Goal: Transaction & Acquisition: Purchase product/service

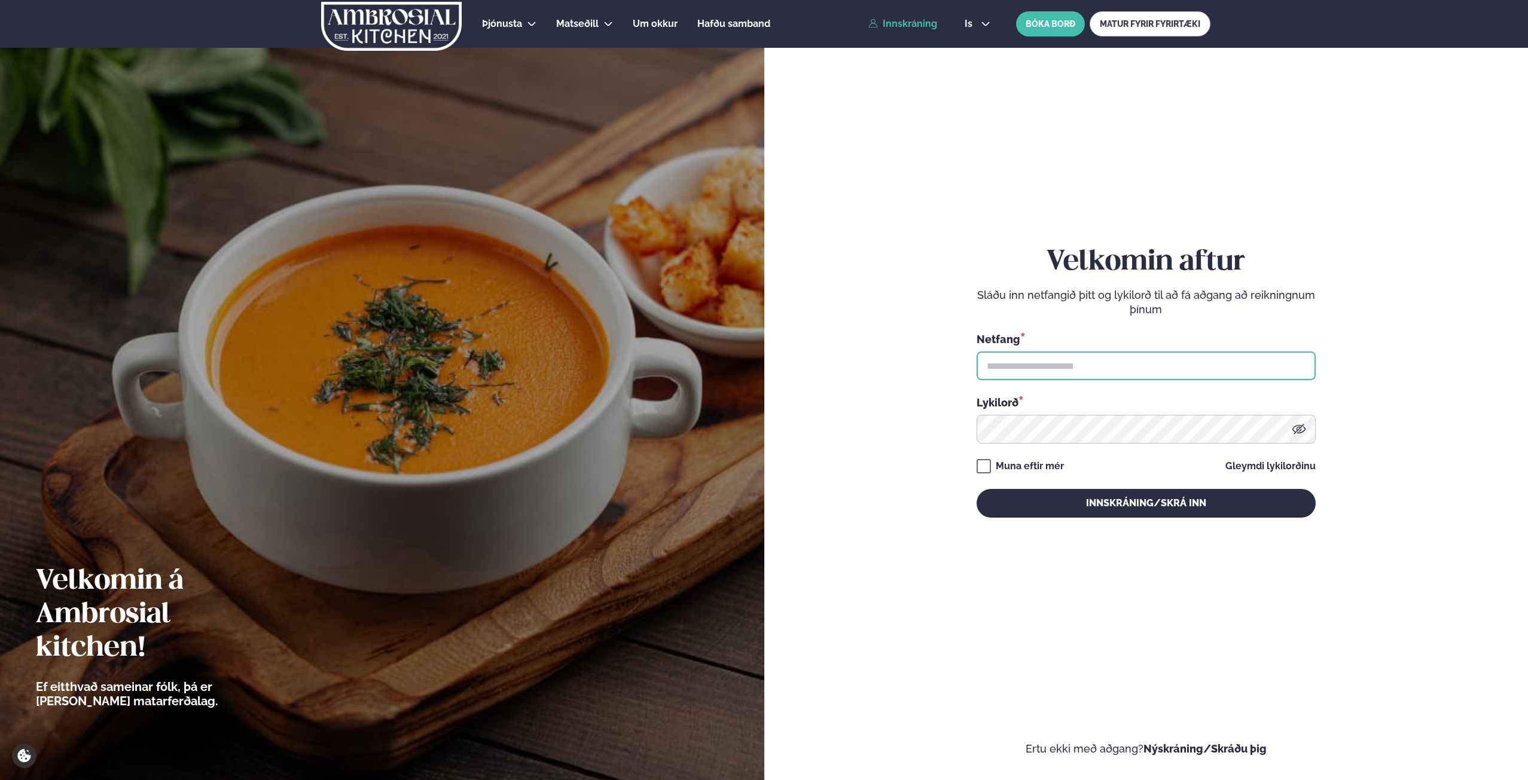
click at [1063, 376] on input "text" at bounding box center [1146, 366] width 339 height 29
type input "**********"
click at [977, 489] on button "Innskráning/Skrá inn" at bounding box center [1146, 503] width 339 height 29
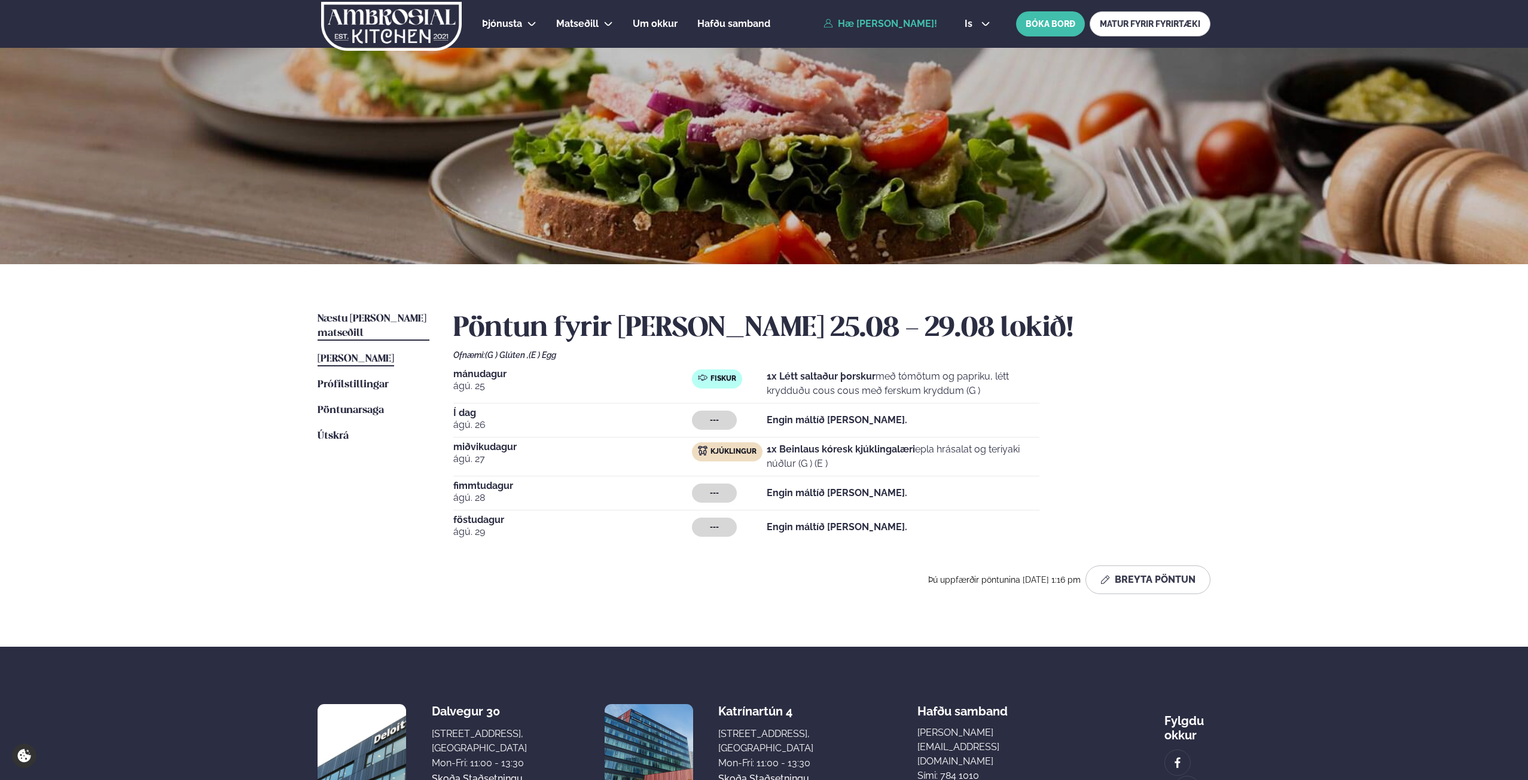
click at [367, 320] on span "Næstu [PERSON_NAME] matseðill" at bounding box center [372, 326] width 109 height 25
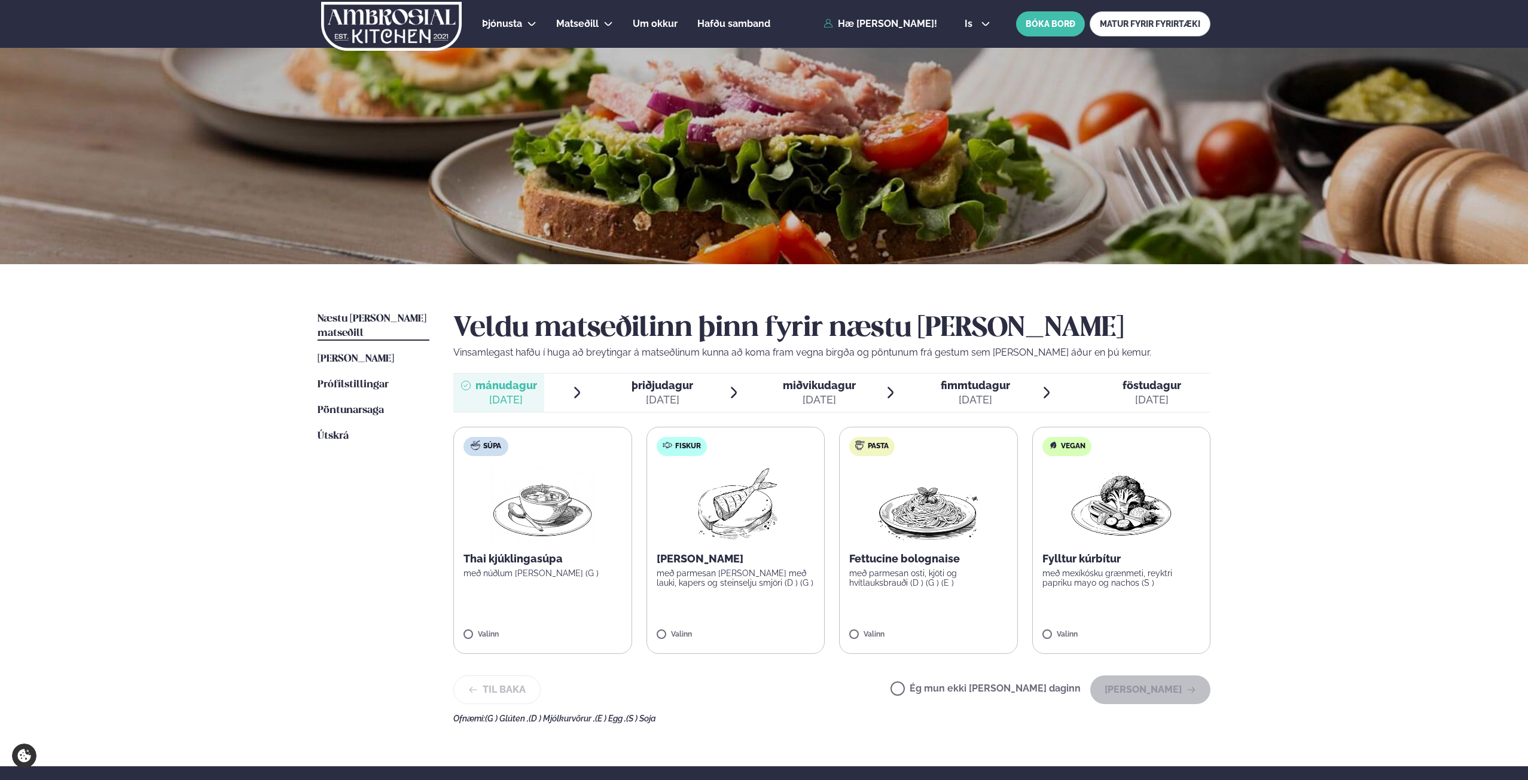
click at [536, 523] on img at bounding box center [542, 504] width 105 height 77
click at [1165, 683] on button "[PERSON_NAME]" at bounding box center [1150, 690] width 120 height 29
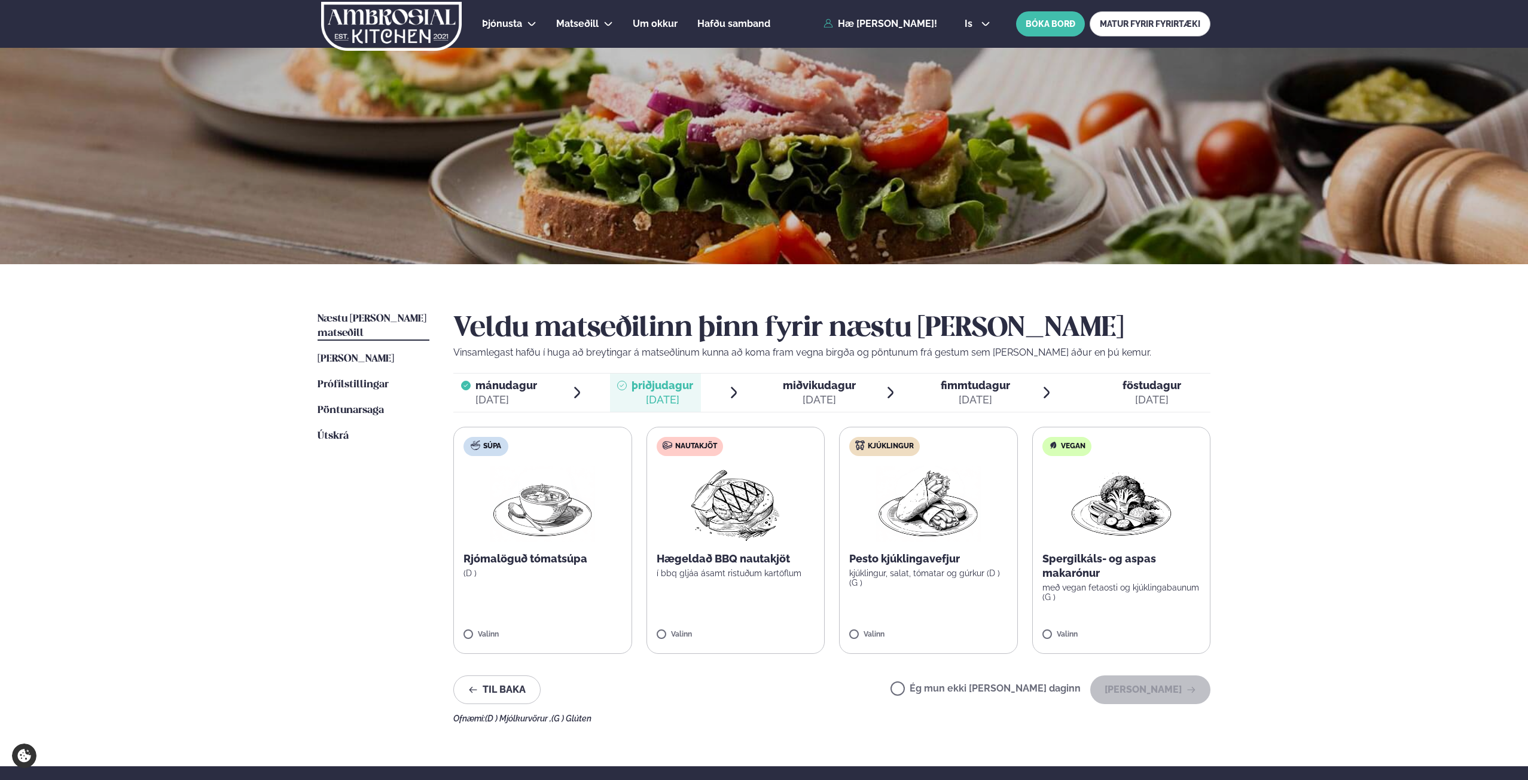
click at [828, 387] on span "miðvikudagur" at bounding box center [819, 385] width 73 height 13
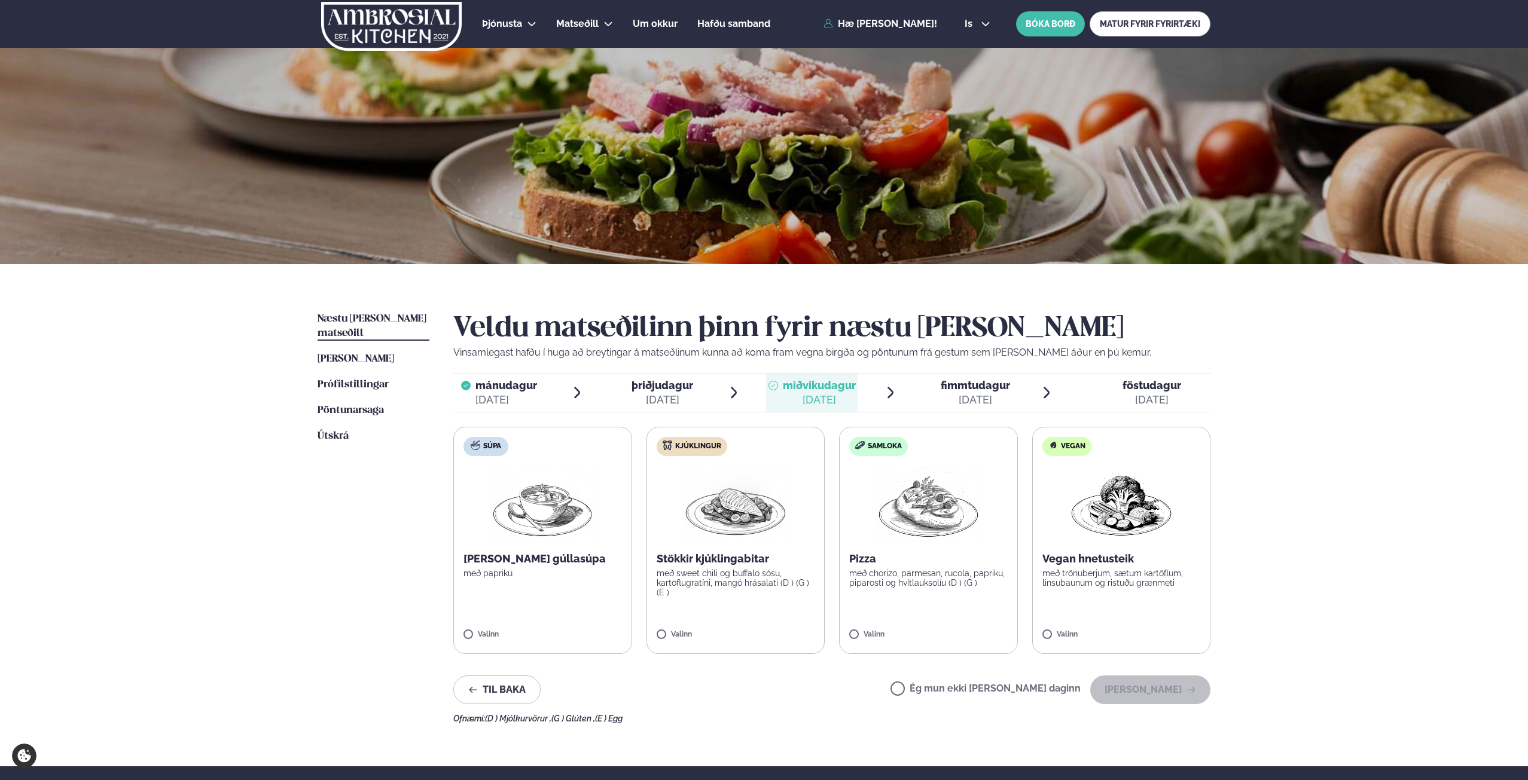
click at [910, 490] on img at bounding box center [928, 504] width 105 height 77
click at [934, 546] on label "Samloka Pizza með chorizo, parmesan, rucola, papriku, piparosti og hvítlauksolí…" at bounding box center [928, 540] width 179 height 227
click at [1124, 685] on button "[PERSON_NAME]" at bounding box center [1150, 690] width 120 height 29
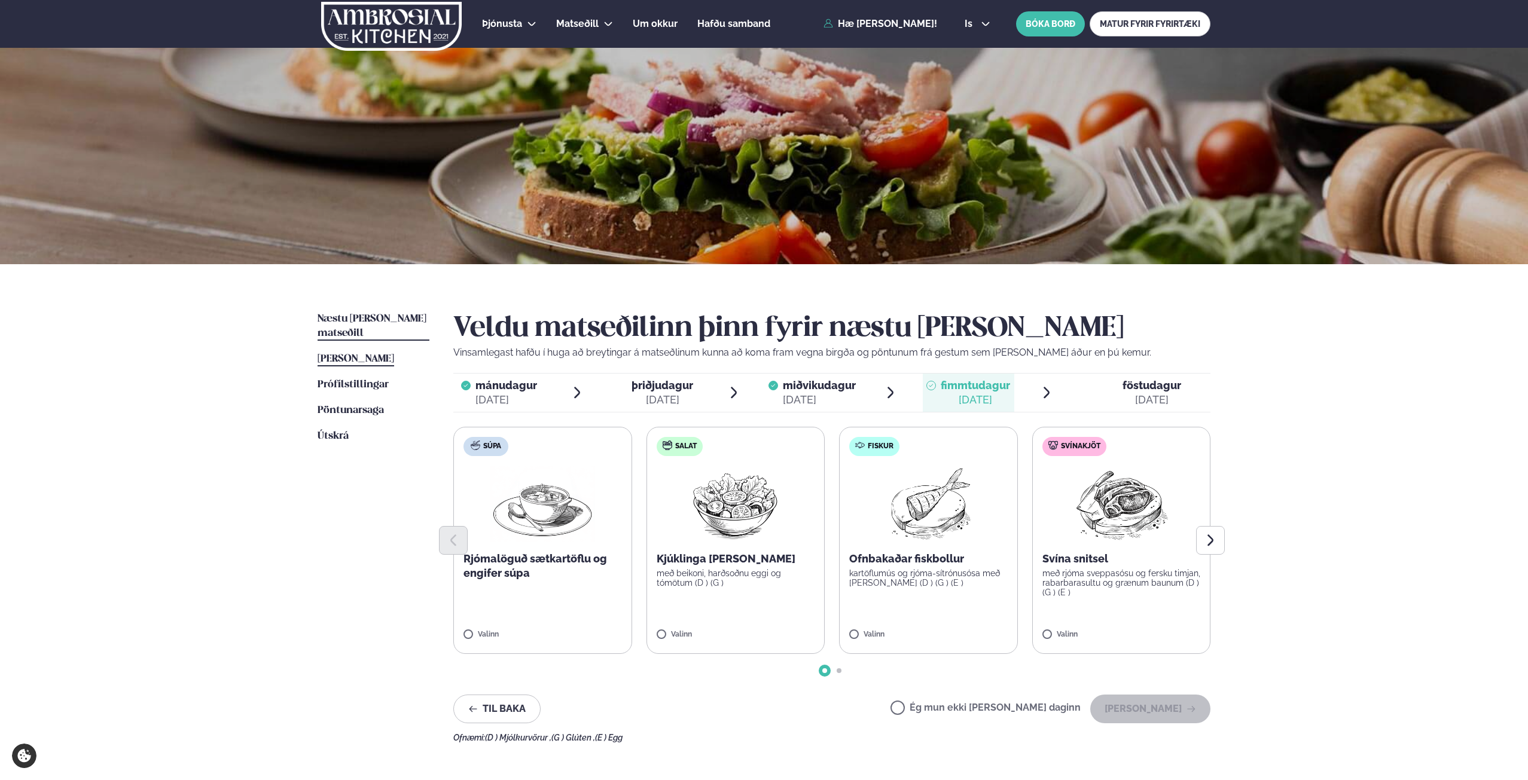
click at [333, 354] on span "[PERSON_NAME]" at bounding box center [356, 359] width 77 height 10
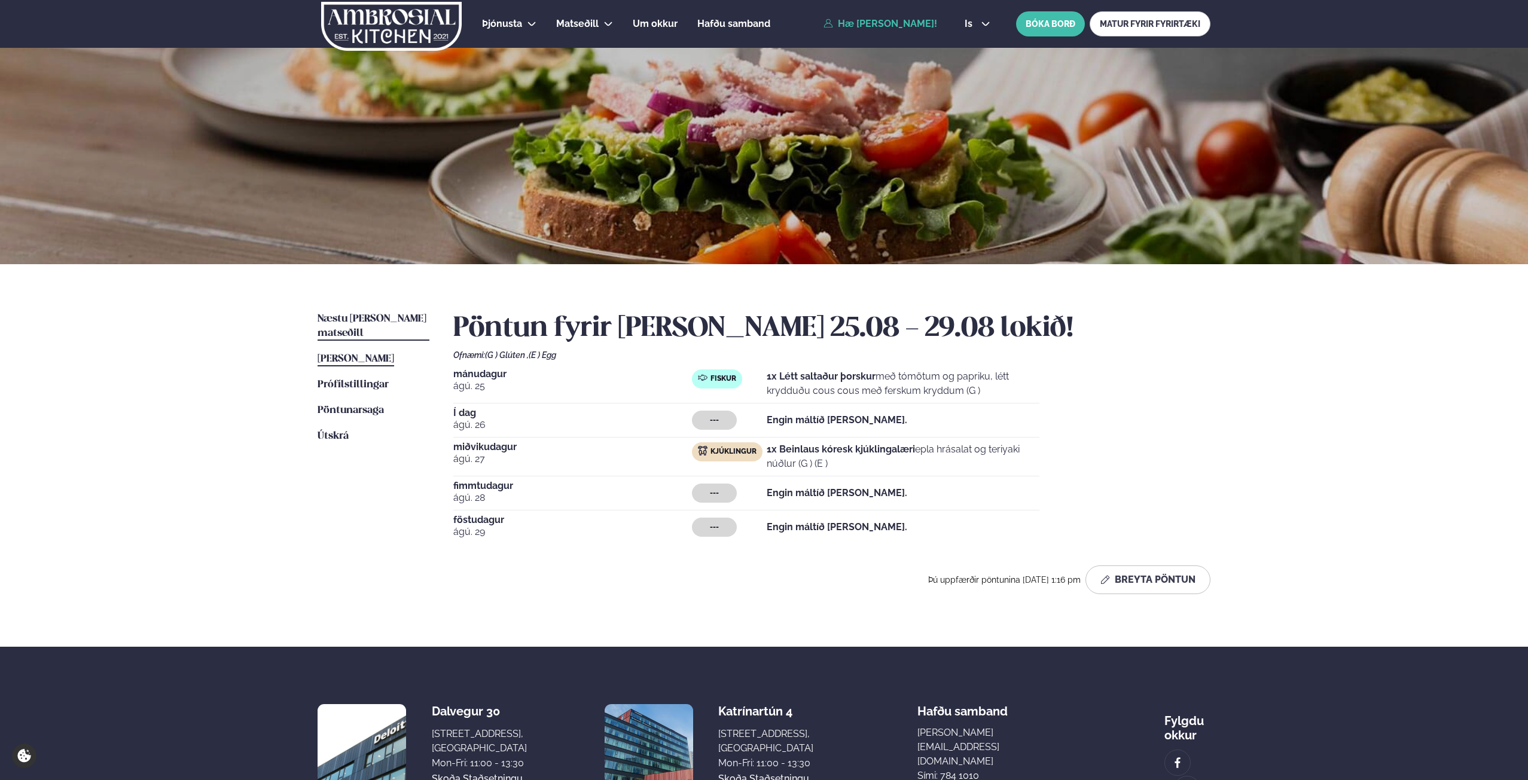
click at [353, 318] on span "Næstu [PERSON_NAME] matseðill" at bounding box center [372, 326] width 109 height 25
